Goal: Navigation & Orientation: Find specific page/section

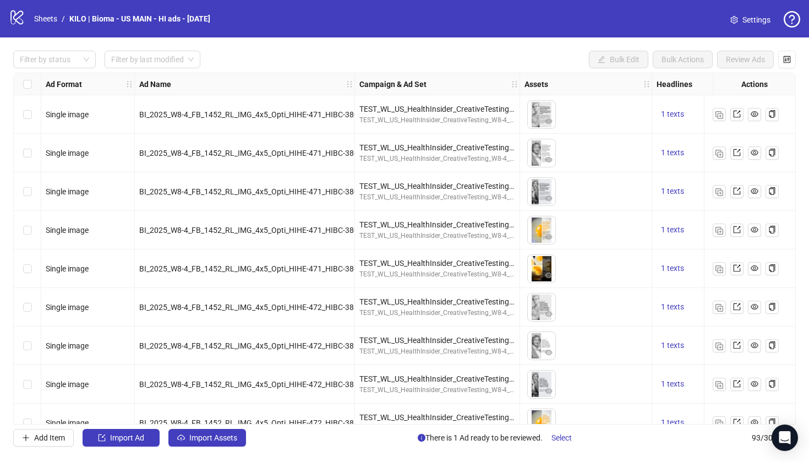
scroll to position [-1, 0]
click at [43, 13] on link "Sheets" at bounding box center [46, 19] width 28 height 12
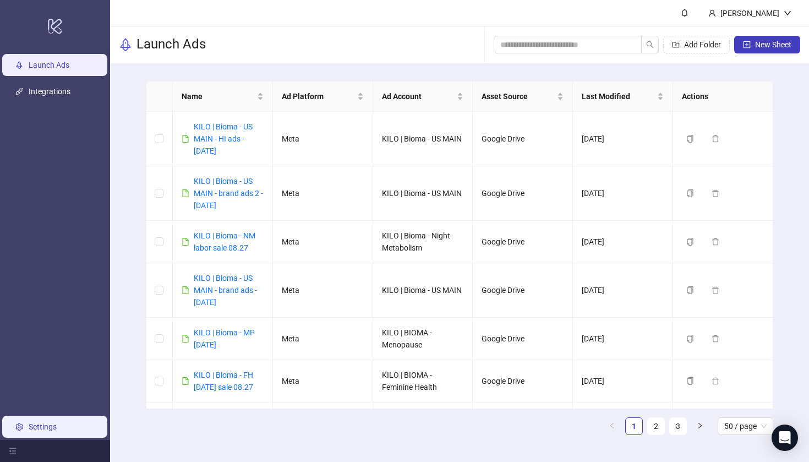
click at [57, 429] on link "Settings" at bounding box center [43, 426] width 28 height 9
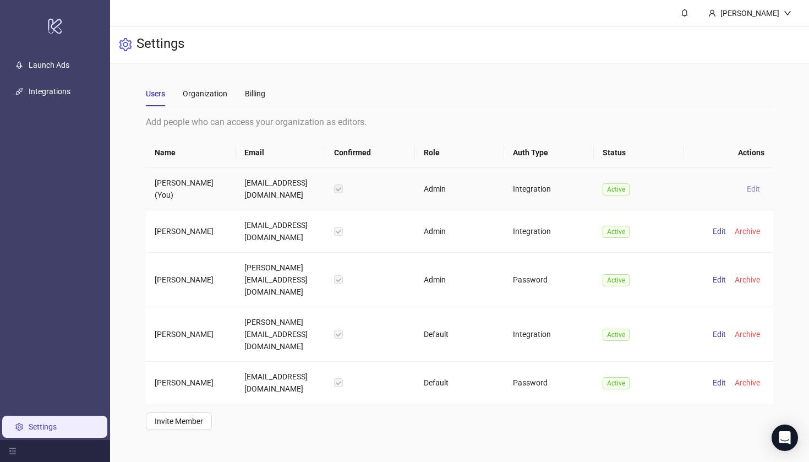
click at [754, 192] on span "Edit" at bounding box center [753, 188] width 13 height 9
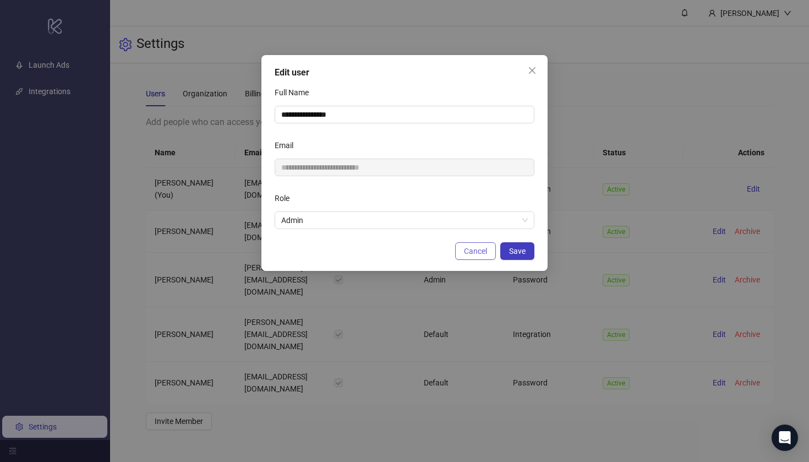
click at [484, 253] on span "Cancel" at bounding box center [475, 251] width 23 height 9
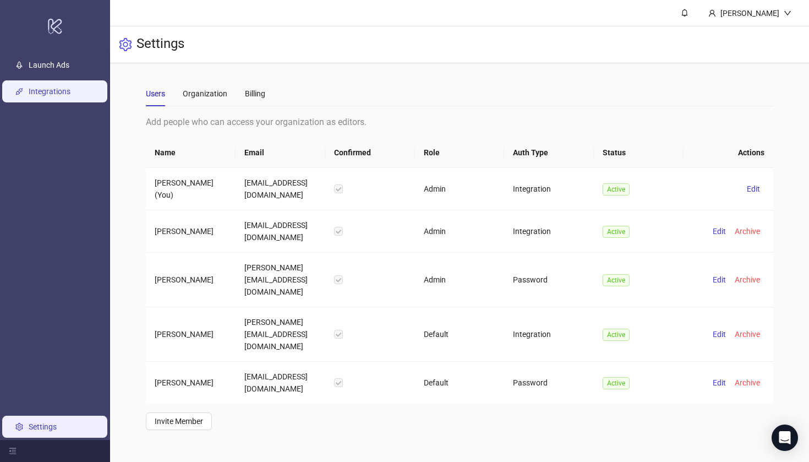
click at [54, 96] on link "Integrations" at bounding box center [50, 91] width 42 height 9
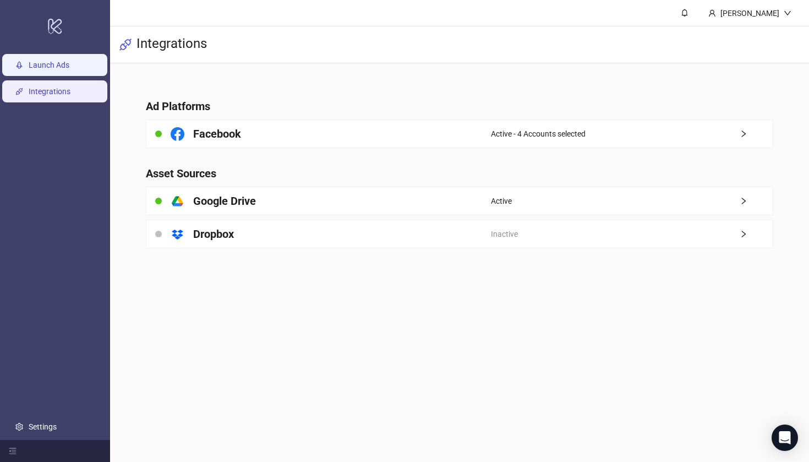
click at [68, 69] on link "Launch Ads" at bounding box center [49, 65] width 41 height 9
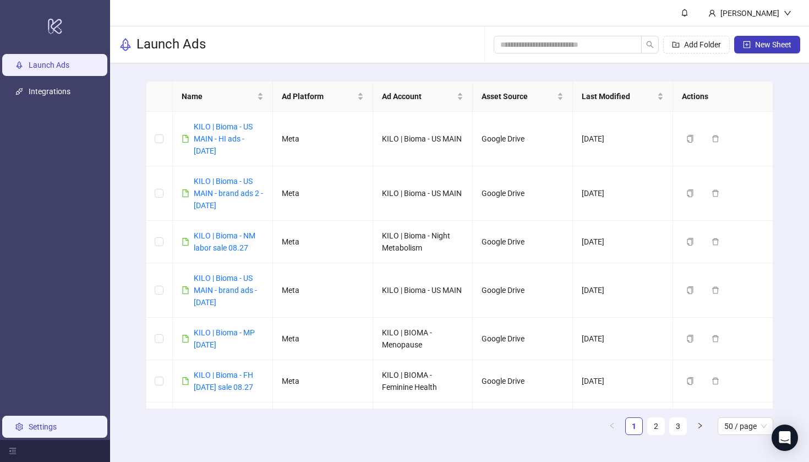
click at [45, 422] on link "Settings" at bounding box center [43, 426] width 28 height 9
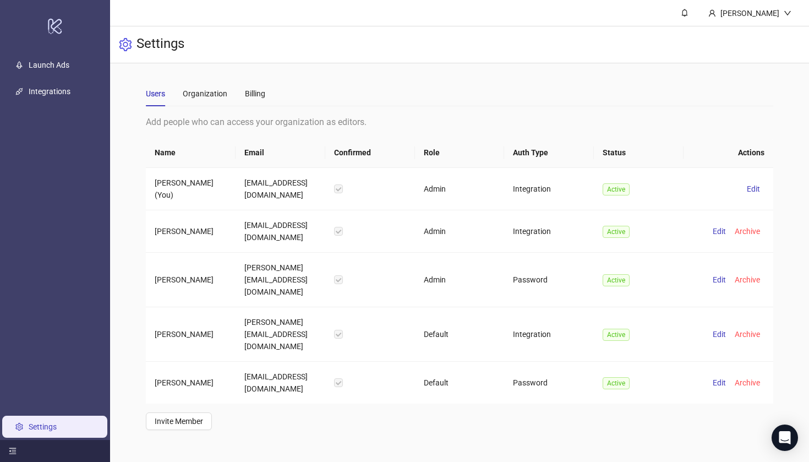
click at [13, 452] on icon "menu-fold" at bounding box center [13, 451] width 8 height 8
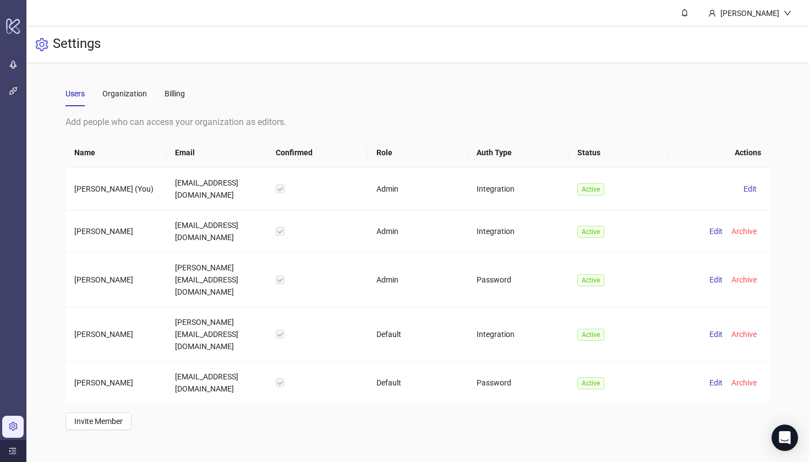
click at [13, 452] on icon "menu-unfold" at bounding box center [13, 451] width 8 height 8
